Goal: Check status

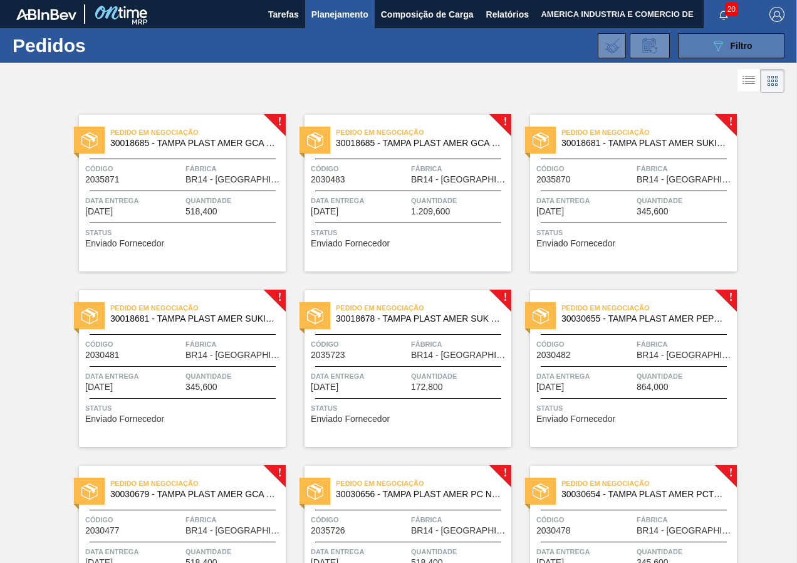
click at [721, 49] on icon "089F7B8B-B2A5-4AFE-B5C0-19BA573D28AC" at bounding box center [717, 45] width 15 height 15
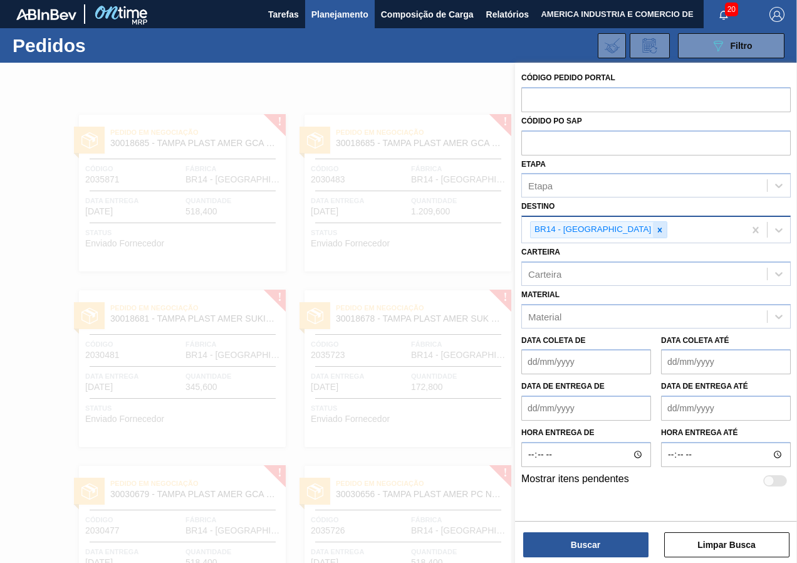
click at [655, 232] on icon at bounding box center [659, 230] width 9 height 9
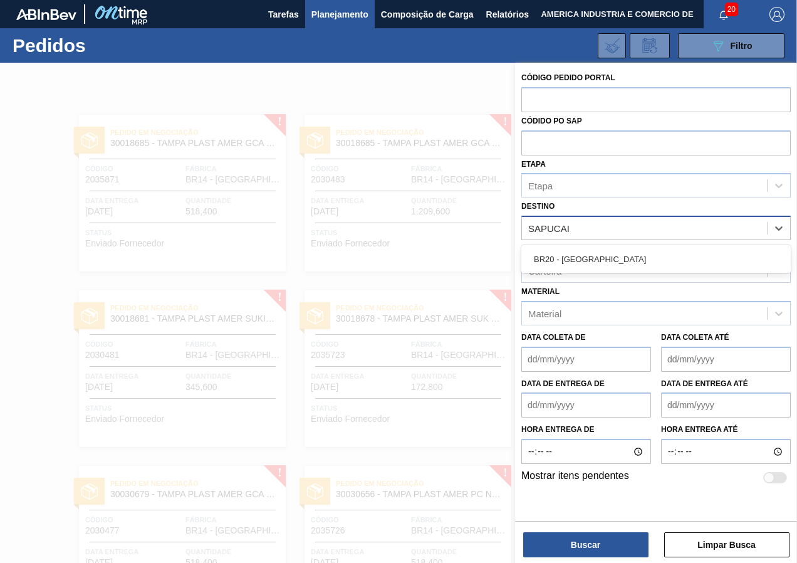
type input "SAPUCAIA"
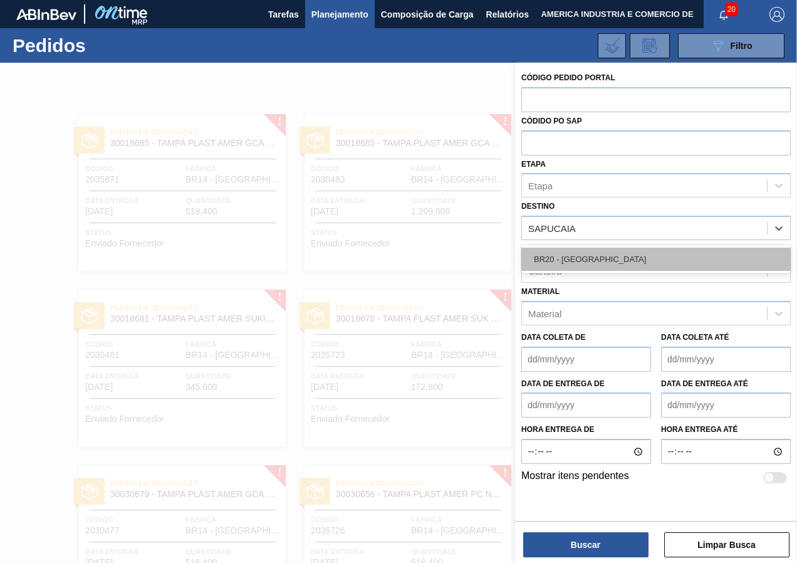
click at [605, 252] on div "BR20 - [GEOGRAPHIC_DATA]" at bounding box center [655, 258] width 269 height 23
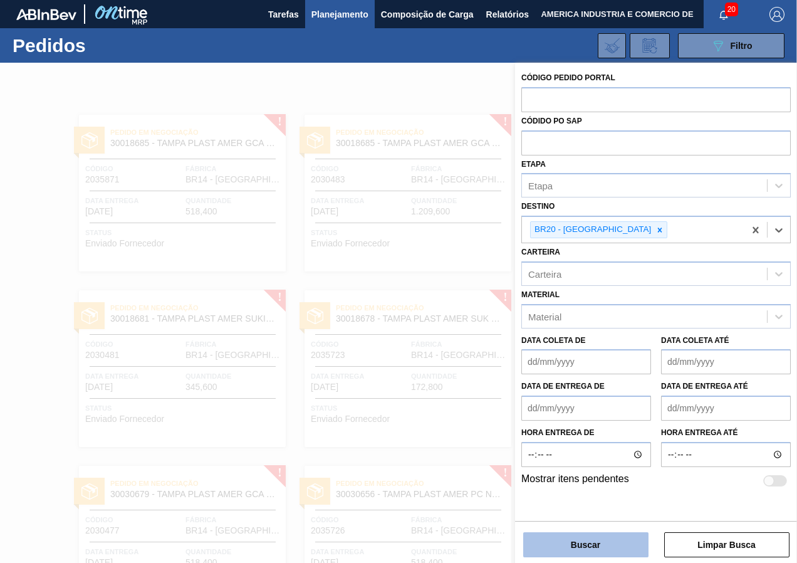
click at [588, 539] on button "Buscar" at bounding box center [585, 544] width 125 height 25
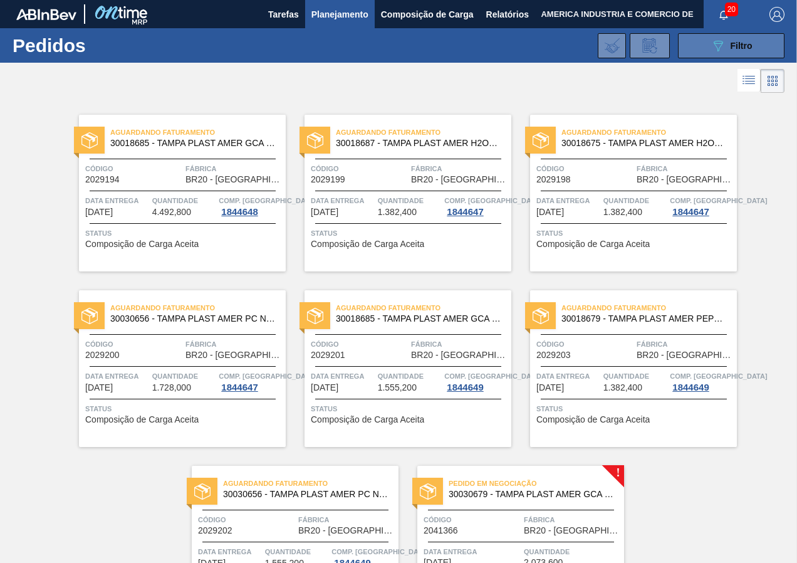
click at [724, 52] on div "089F7B8B-B2A5-4AFE-B5C0-19BA573D28AC Filtro" at bounding box center [731, 45] width 42 height 15
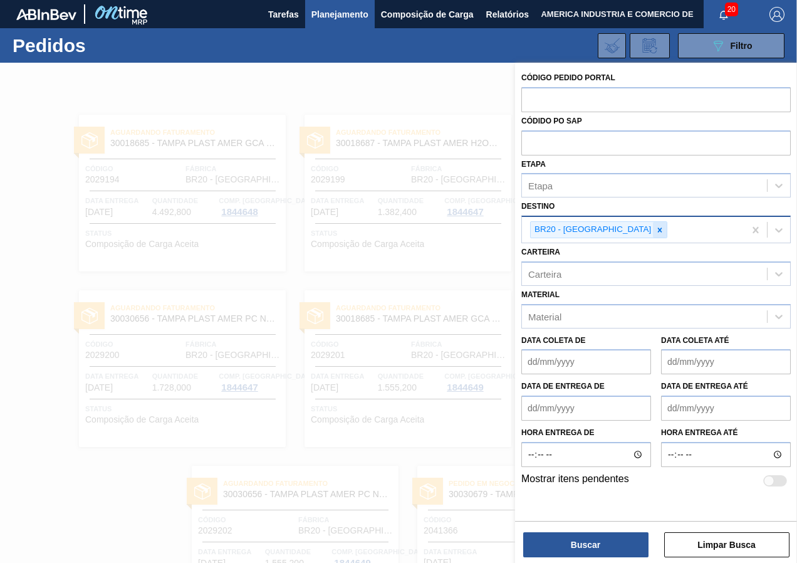
click at [653, 227] on div at bounding box center [660, 230] width 14 height 16
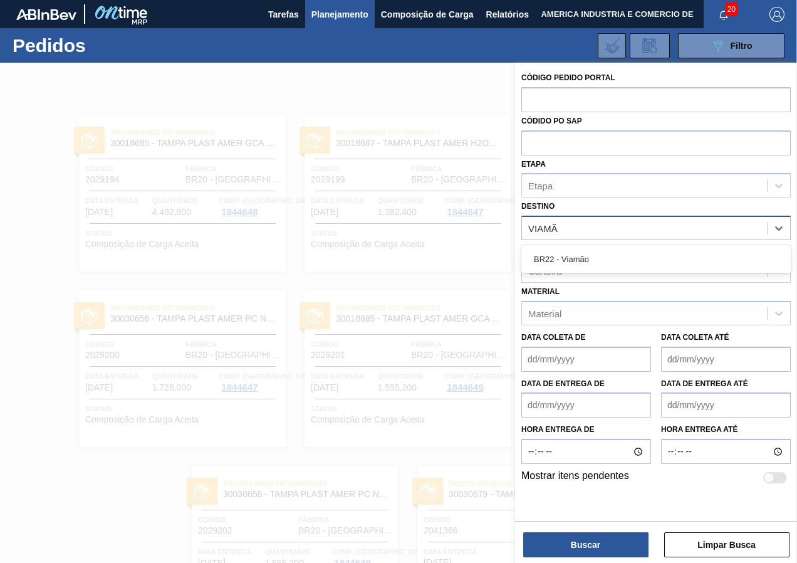
type input "VIAMÃO"
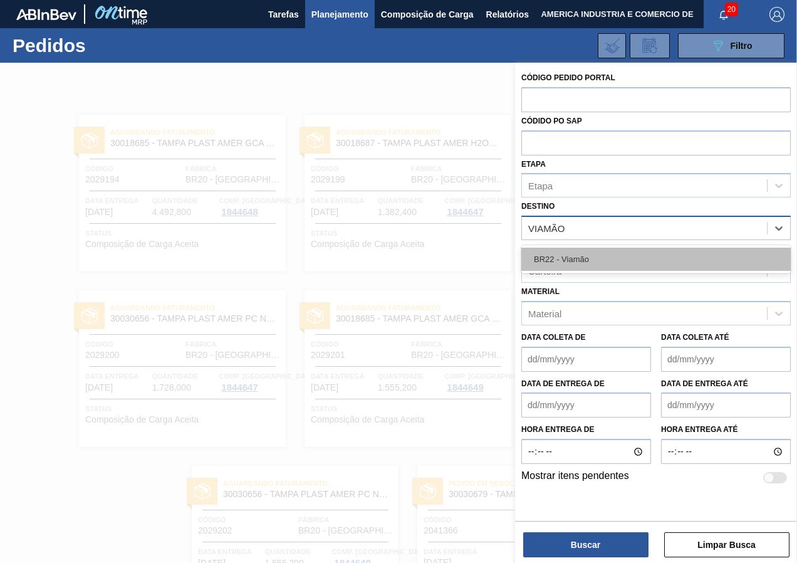
click at [585, 256] on div "BR22 - Viamão" at bounding box center [655, 258] width 269 height 23
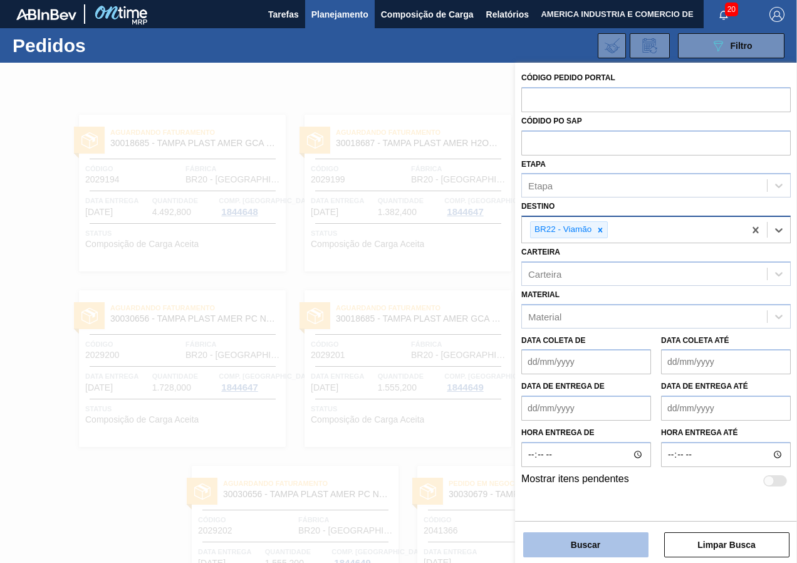
click at [615, 549] on button "Buscar" at bounding box center [585, 544] width 125 height 25
